Goal: Information Seeking & Learning: Learn about a topic

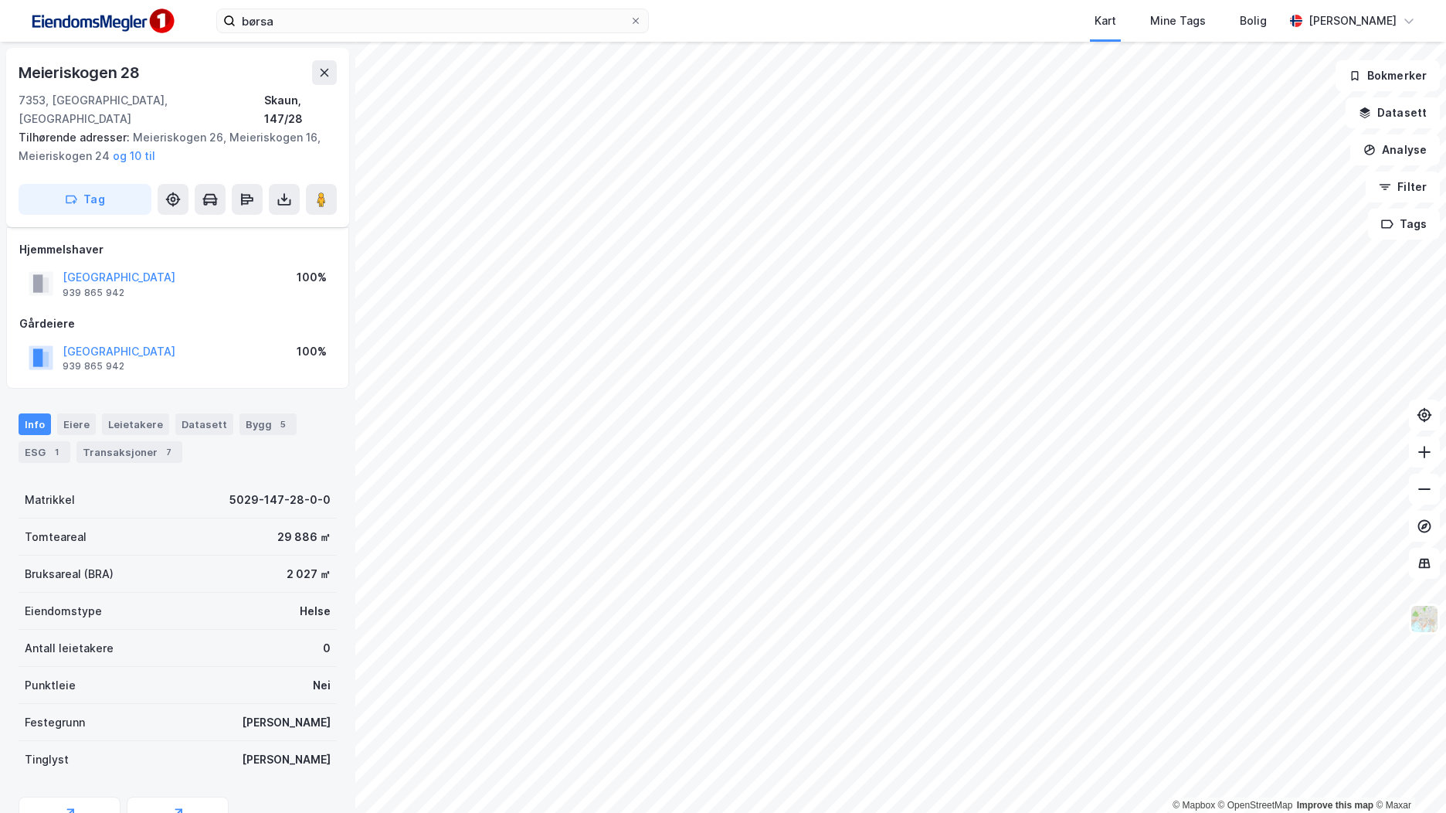
scroll to position [65, 0]
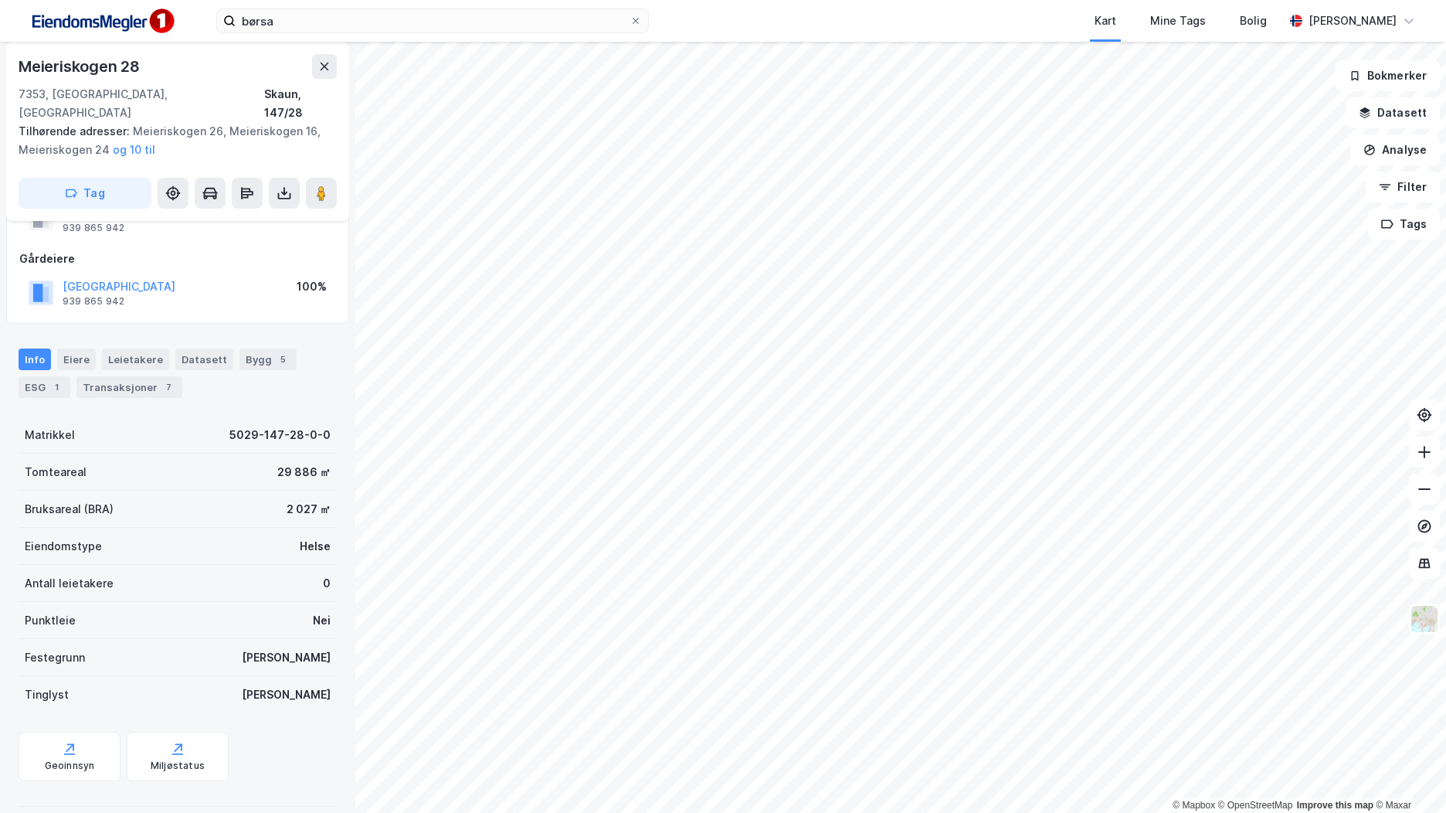
click at [110, 13] on img at bounding box center [102, 21] width 155 height 35
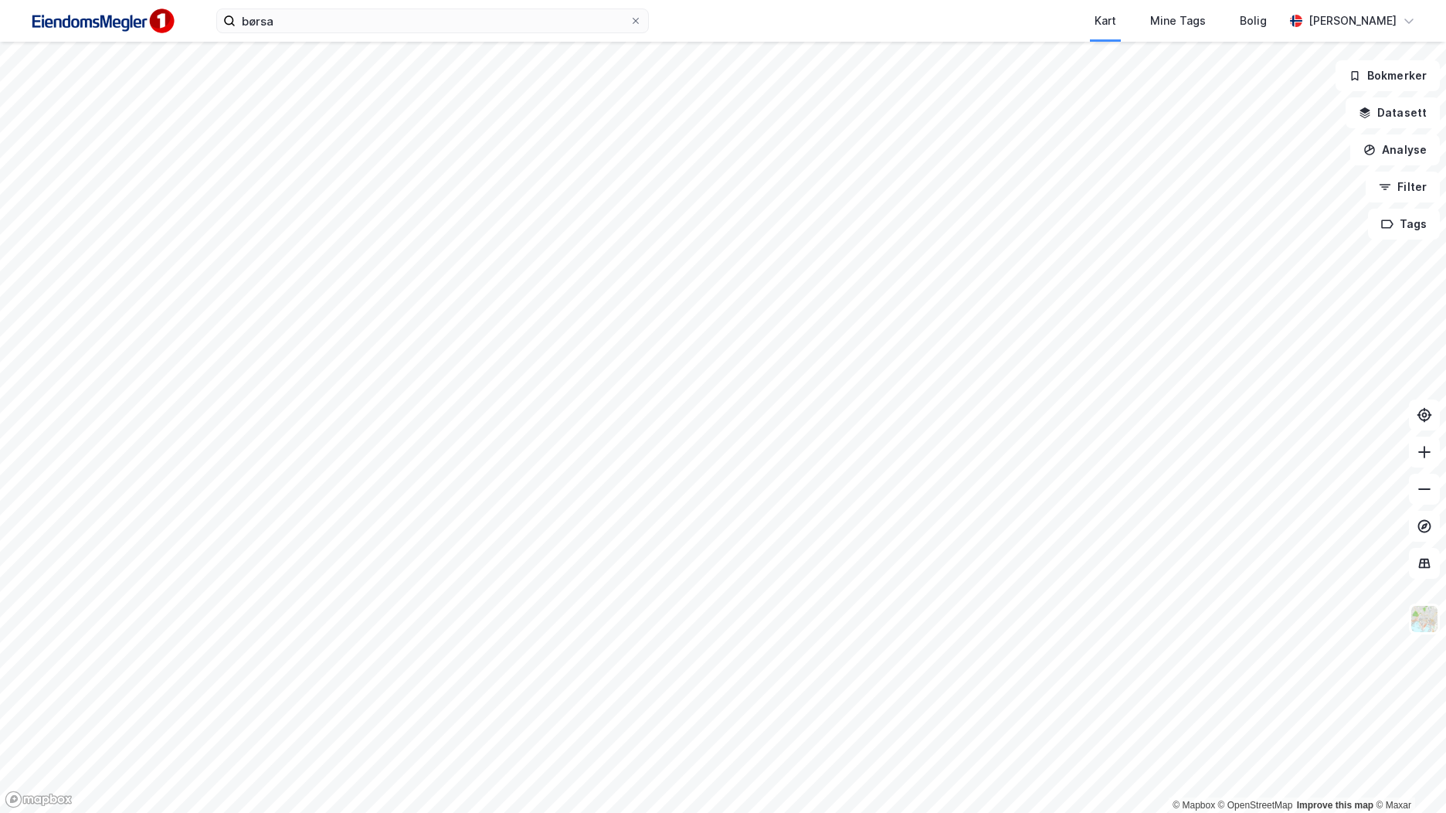
click at [136, 22] on img at bounding box center [102, 21] width 155 height 35
click at [292, 19] on input "børsa" at bounding box center [433, 20] width 394 height 23
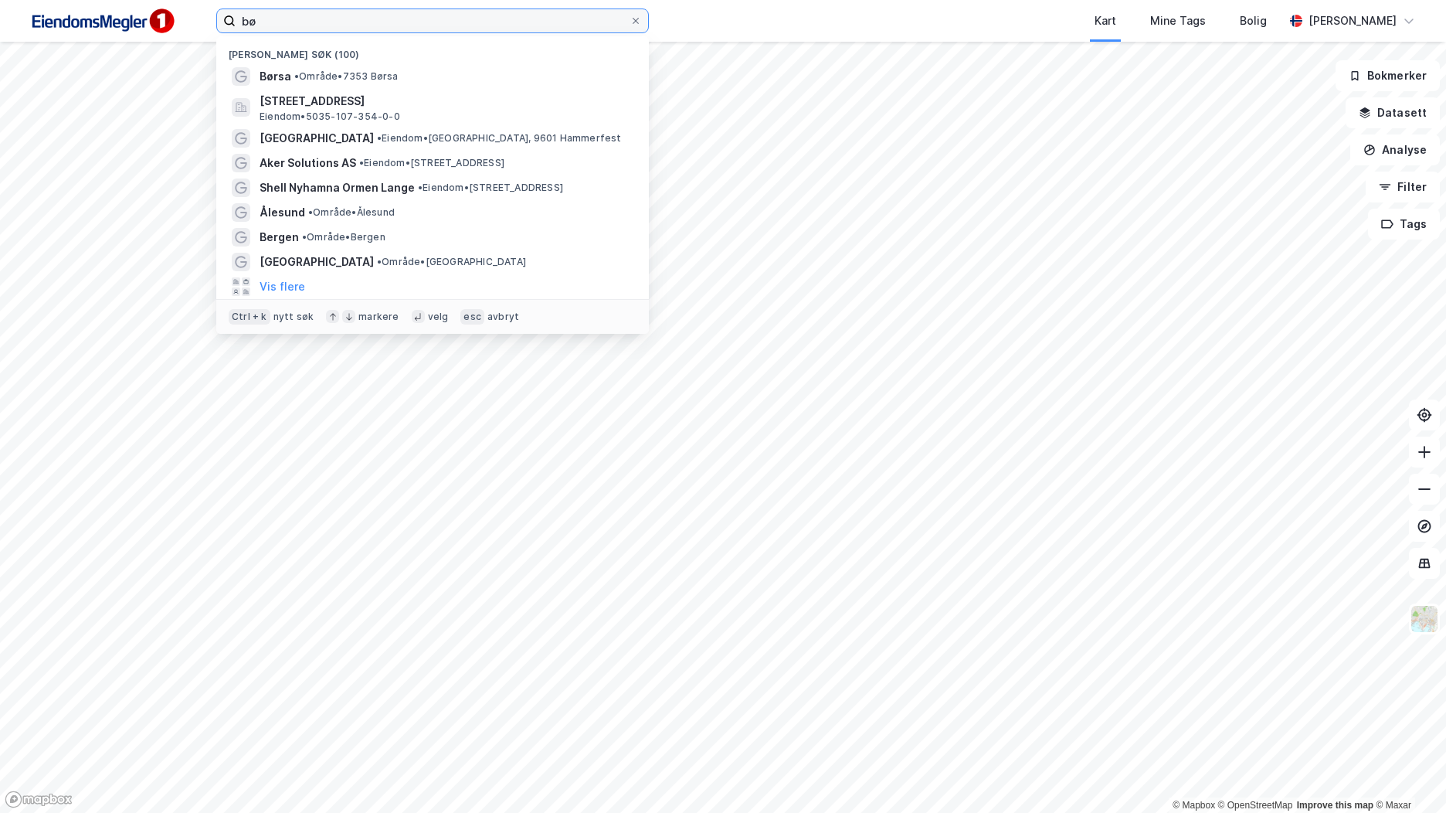
type input "b"
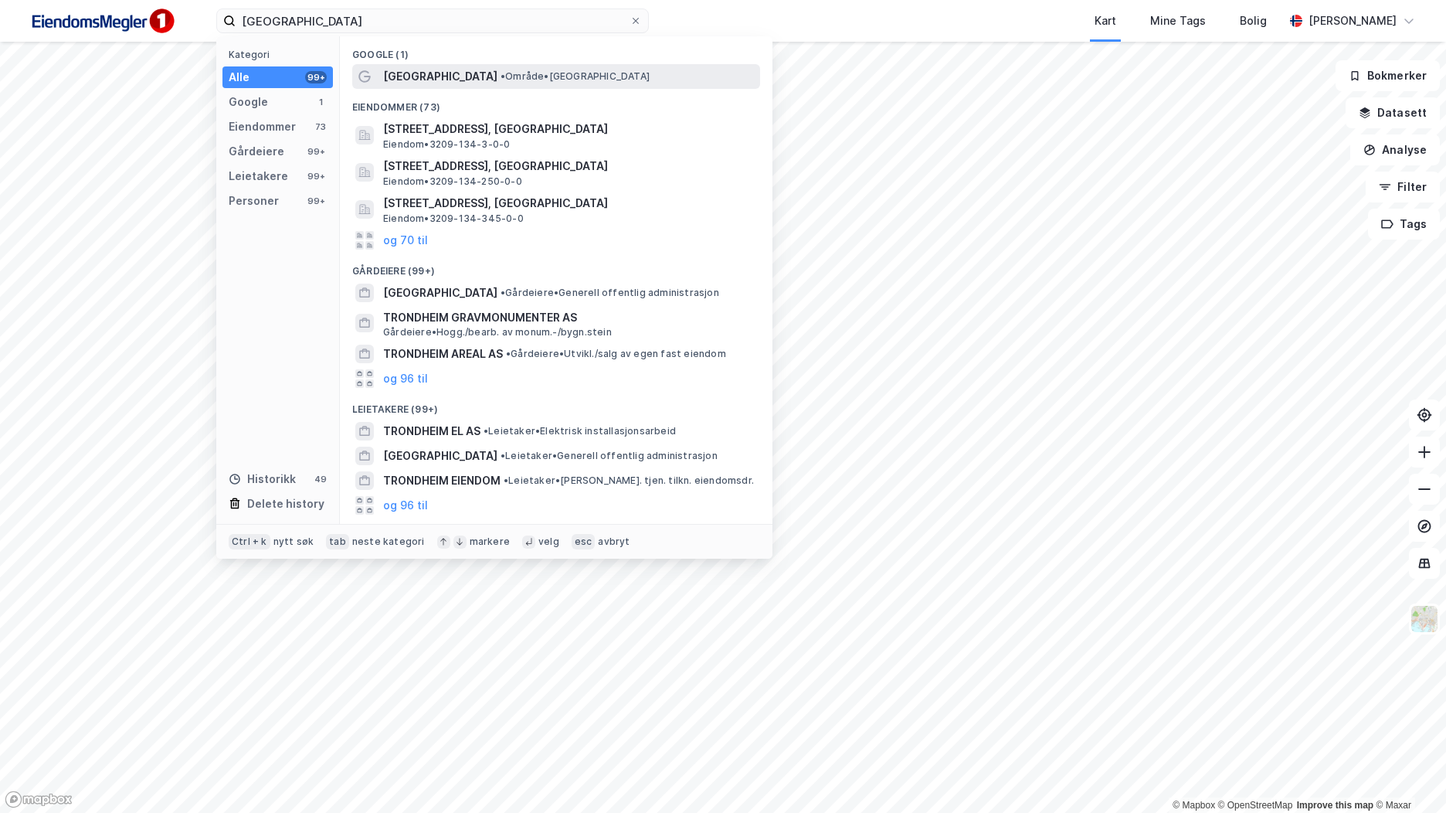
click at [416, 78] on span "[GEOGRAPHIC_DATA]" at bounding box center [440, 76] width 114 height 19
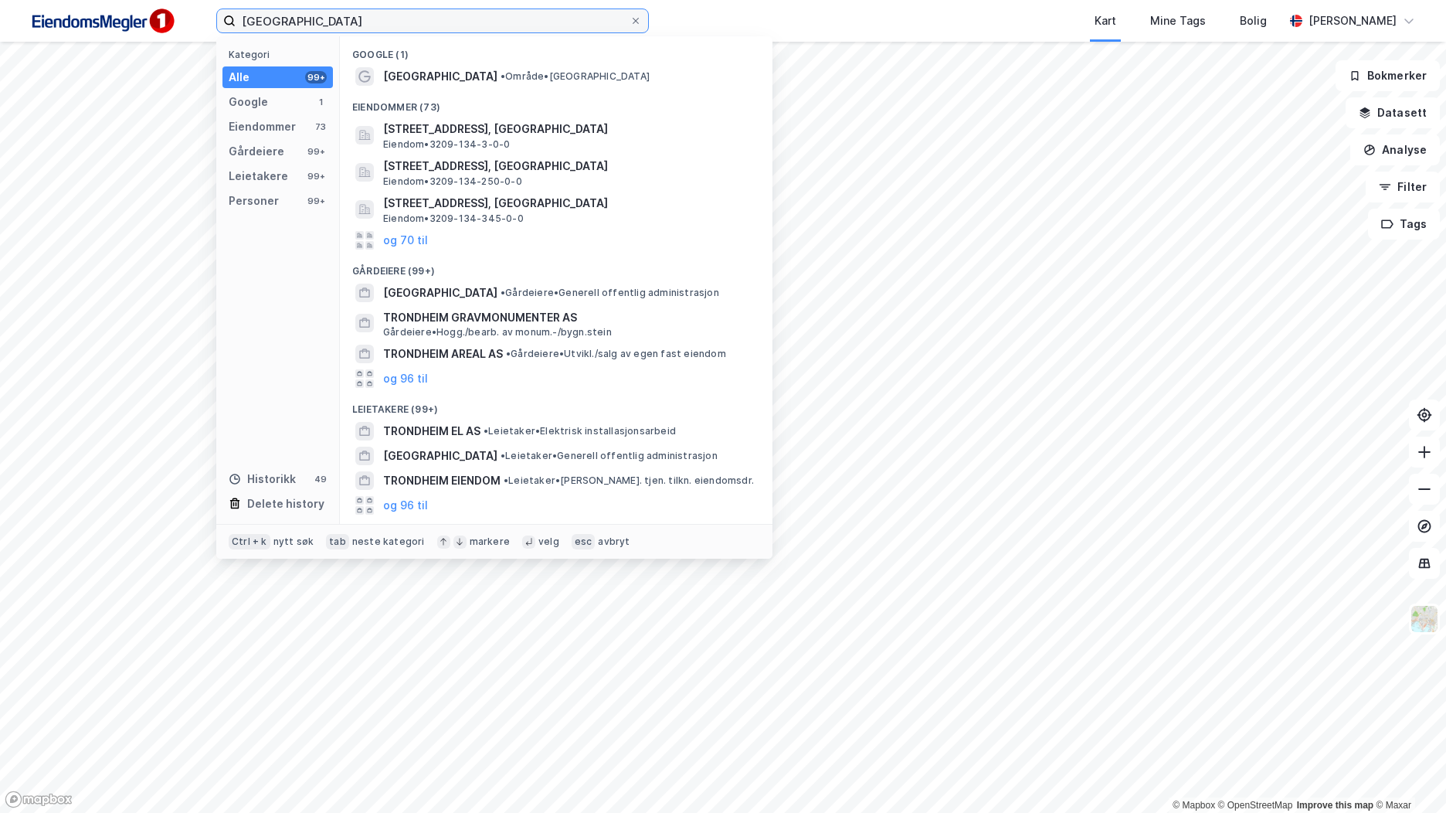
drag, startPoint x: 392, startPoint y: 22, endPoint x: 219, endPoint y: 26, distance: 173.1
click at [219, 26] on label "[GEOGRAPHIC_DATA]" at bounding box center [432, 20] width 433 height 25
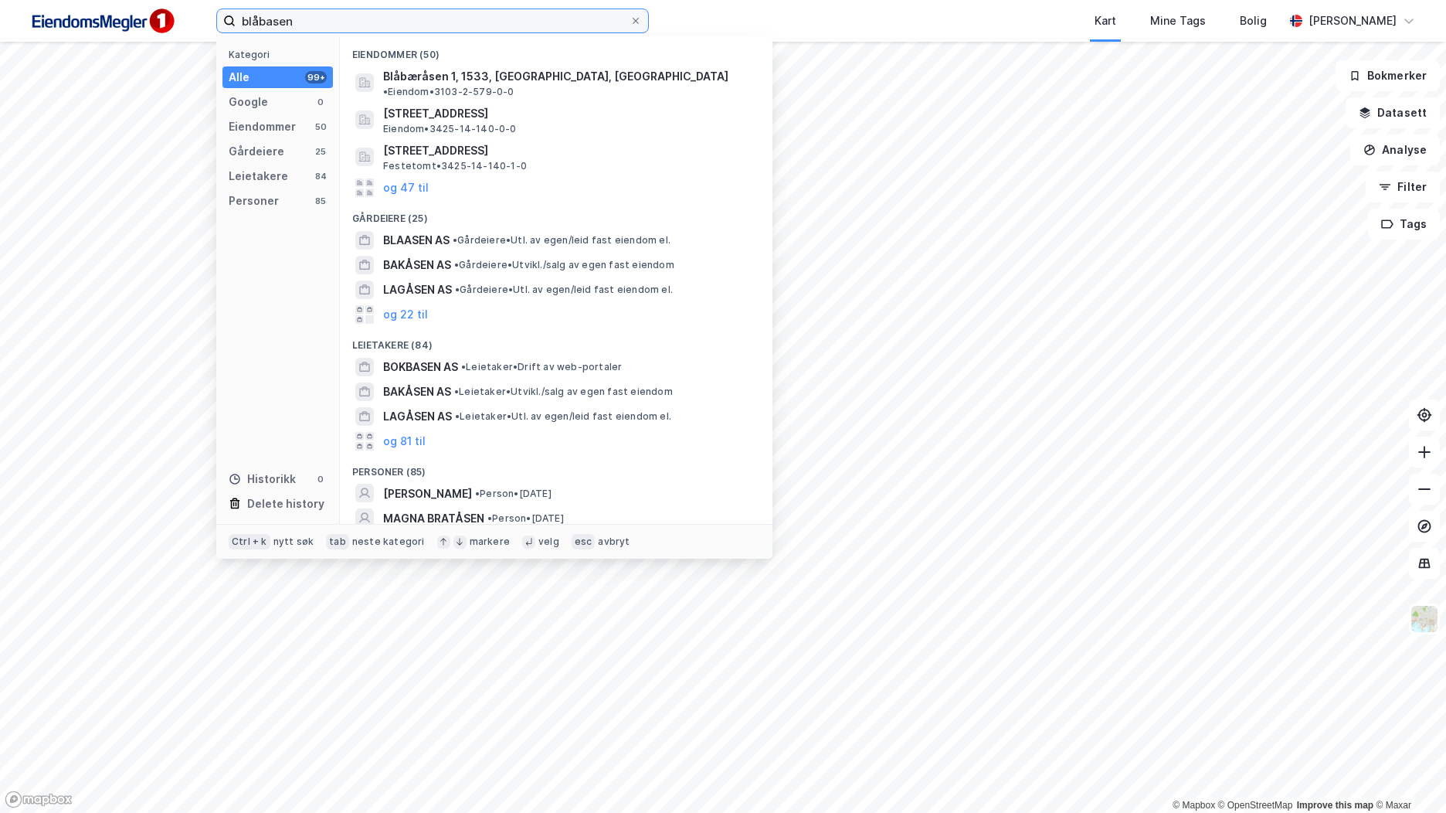
type input "blåbasen"
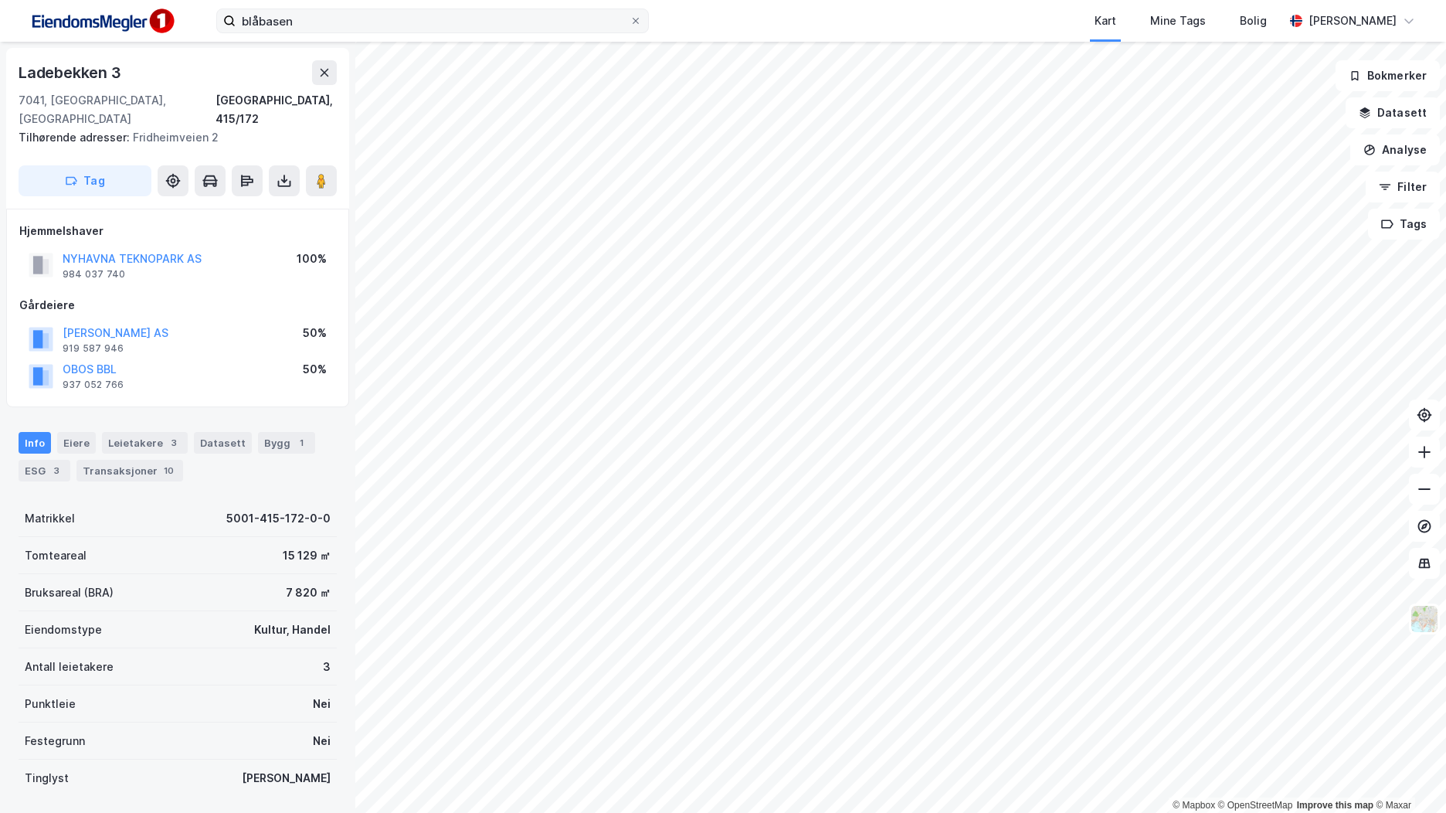
scroll to position [65, 0]
